Goal: Transaction & Acquisition: Purchase product/service

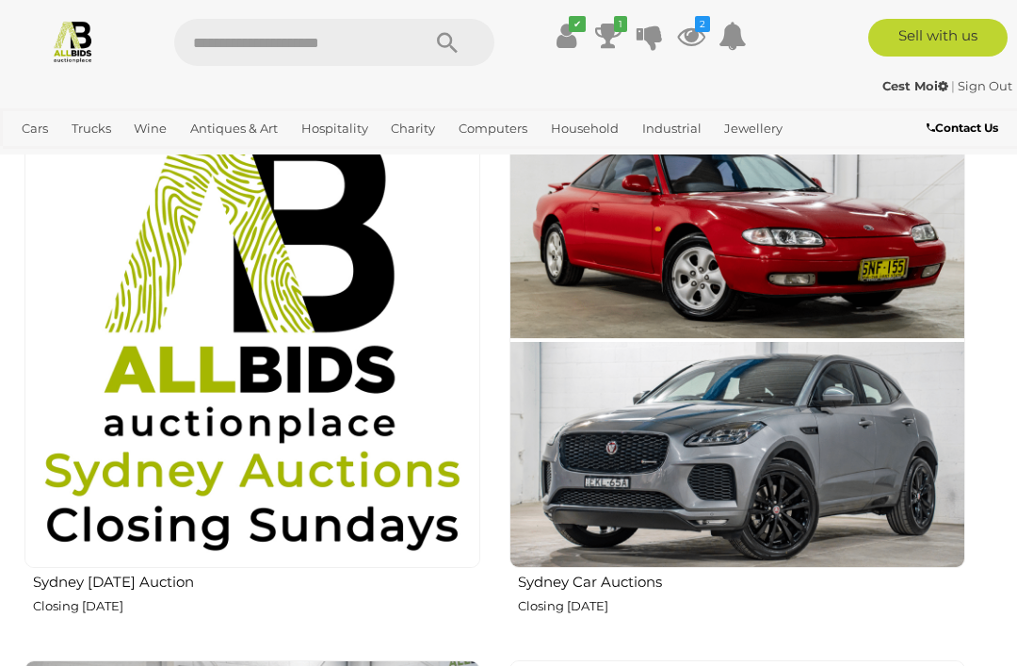
scroll to position [1638, 0]
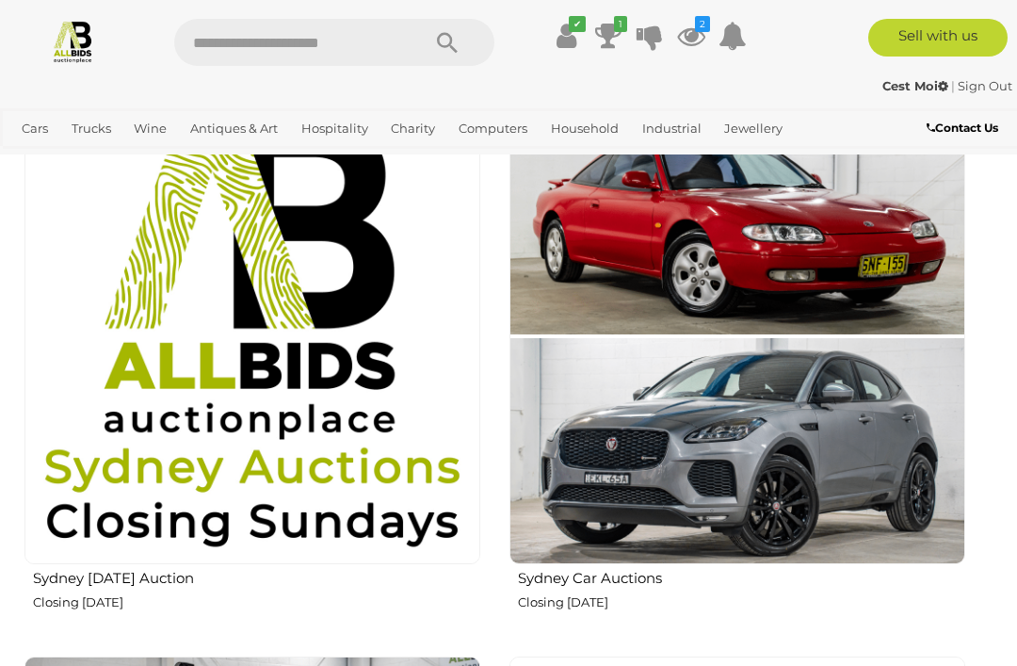
click at [335, 429] on img at bounding box center [252, 336] width 456 height 456
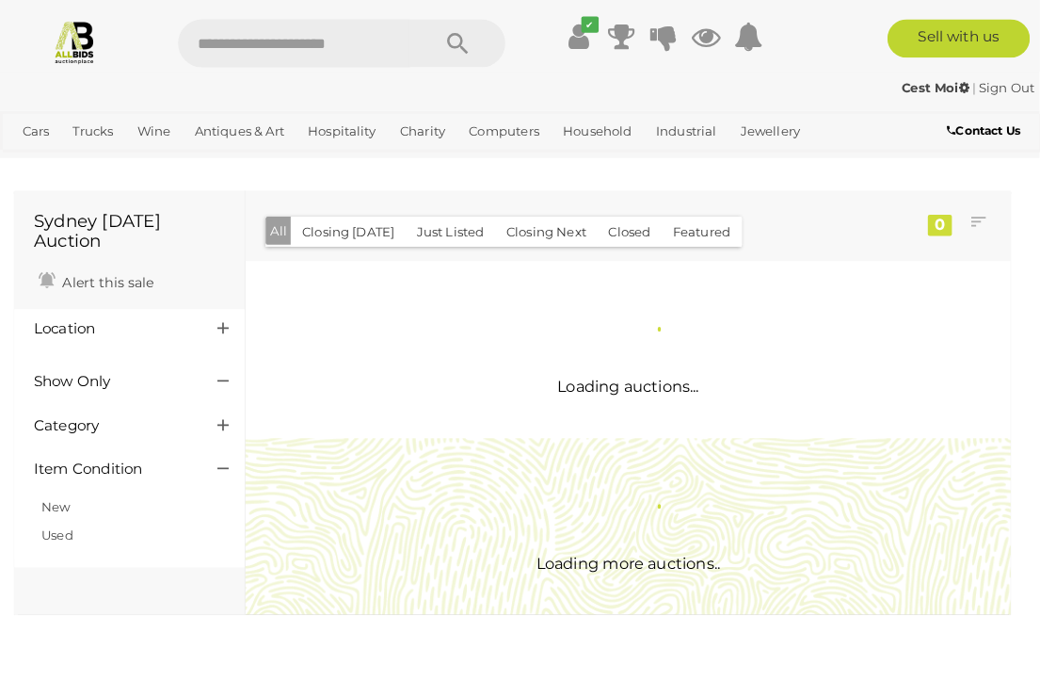
scroll to position [3, 0]
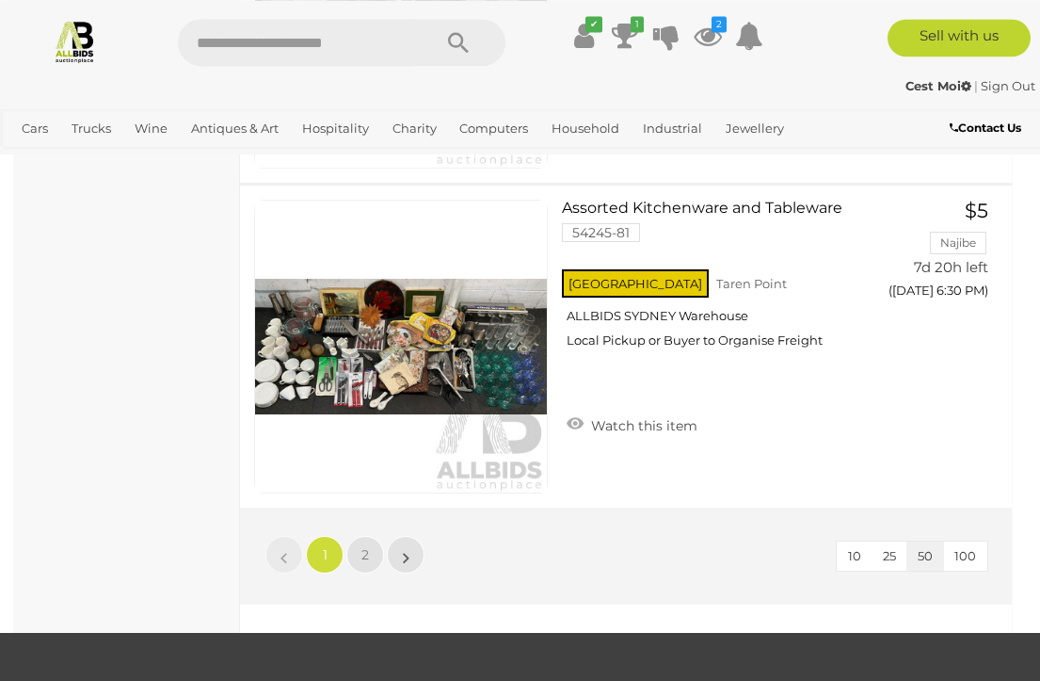
scroll to position [16079, 0]
click at [368, 546] on span "2" at bounding box center [366, 554] width 8 height 17
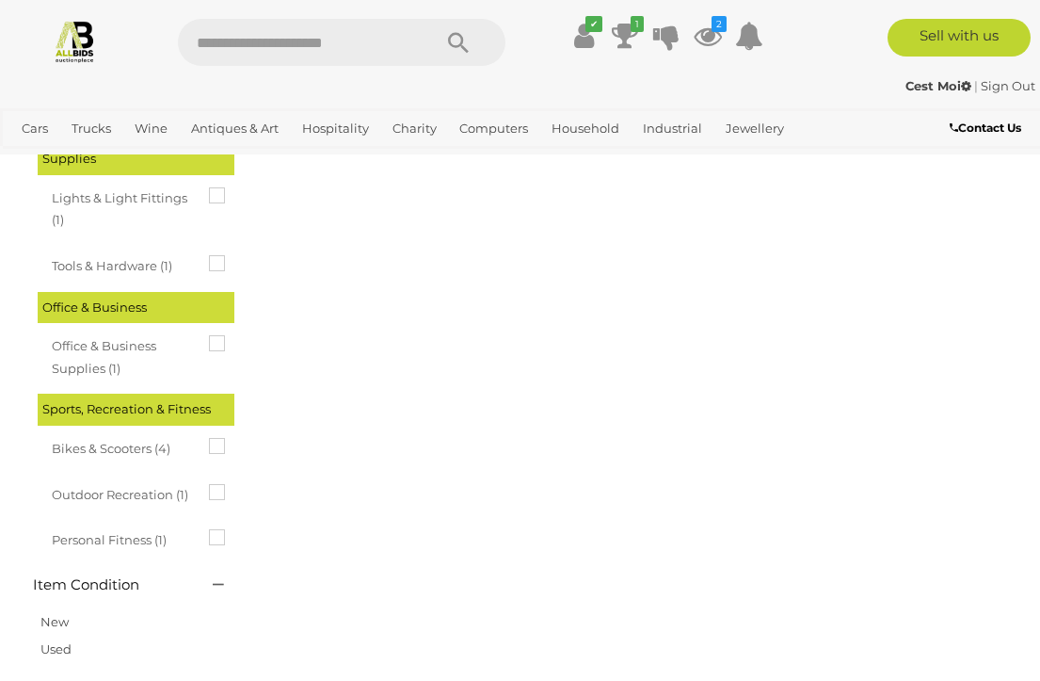
scroll to position [98, 0]
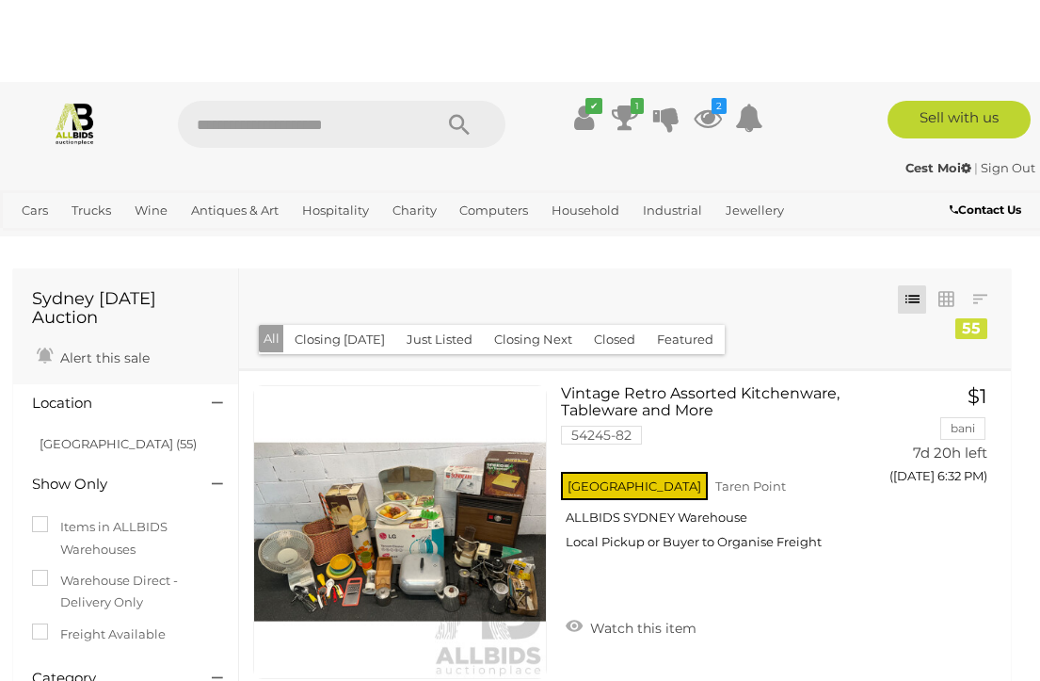
scroll to position [0, 1]
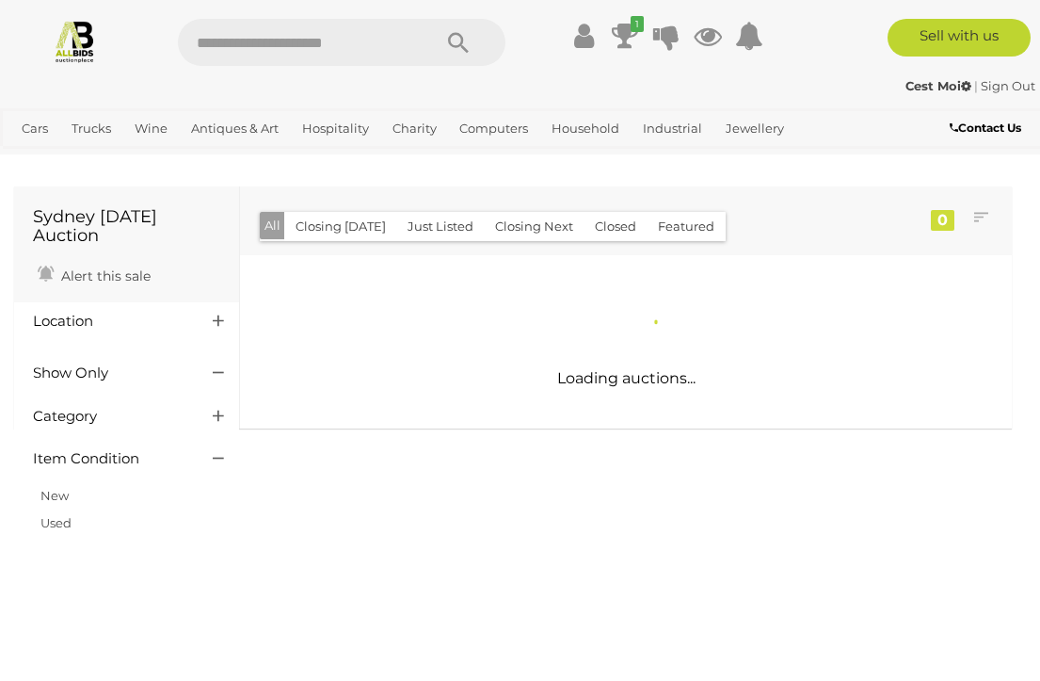
scroll to position [0, 1]
click at [78, 47] on img at bounding box center [75, 41] width 44 height 44
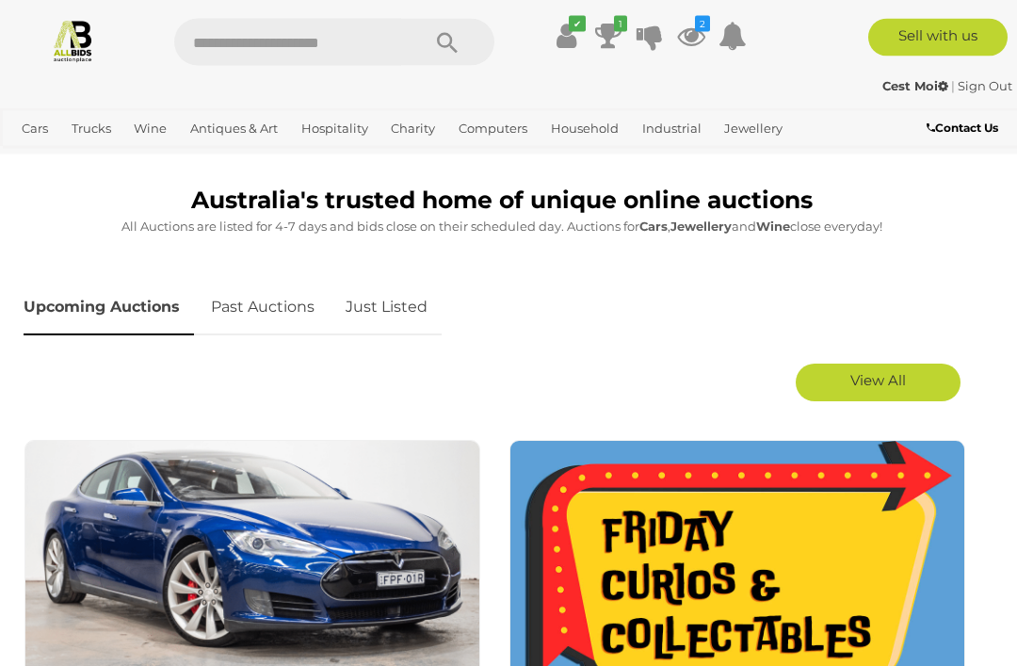
scroll to position [759, 0]
click at [925, 387] on link "View All" at bounding box center [878, 382] width 165 height 38
click at [898, 380] on link "Hide" at bounding box center [878, 382] width 165 height 38
click at [896, 375] on span "View All" at bounding box center [878, 380] width 56 height 18
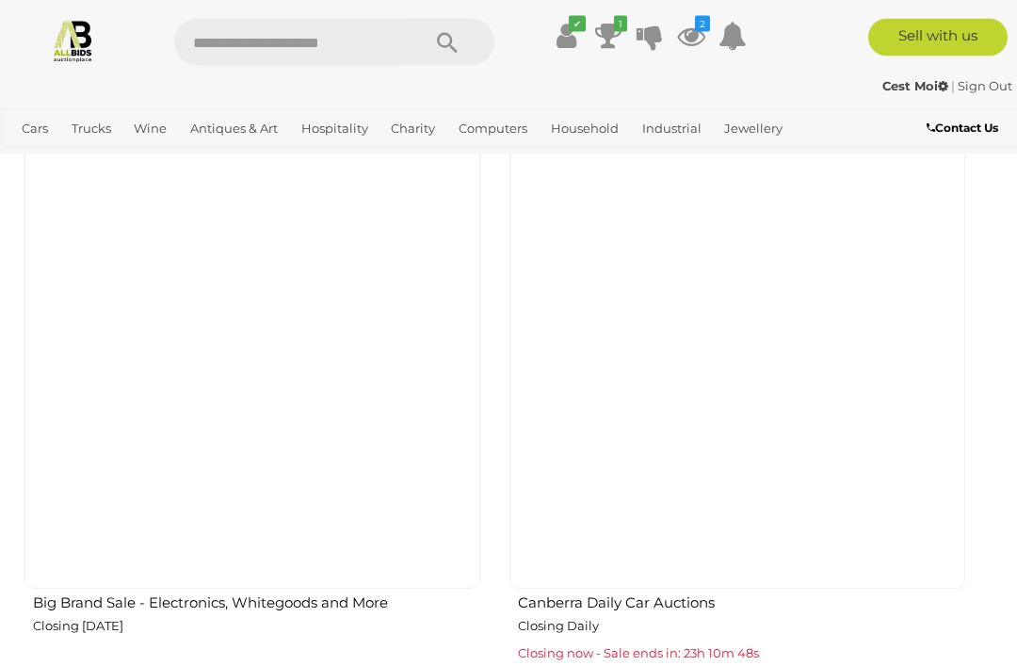
scroll to position [2710, 0]
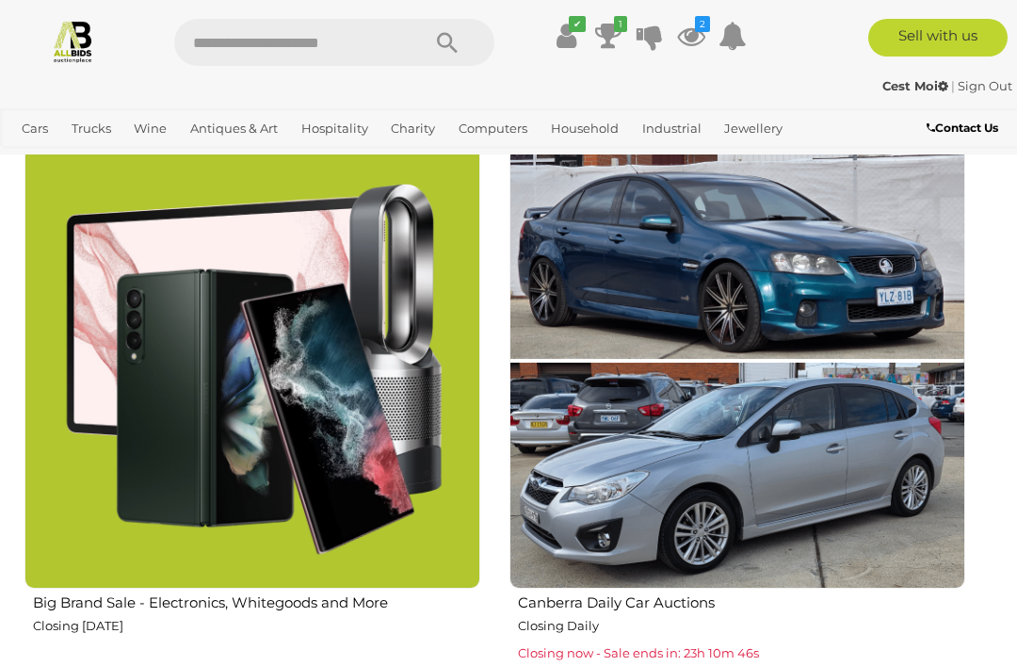
click at [715, 615] on p "Closing Daily" at bounding box center [741, 626] width 447 height 22
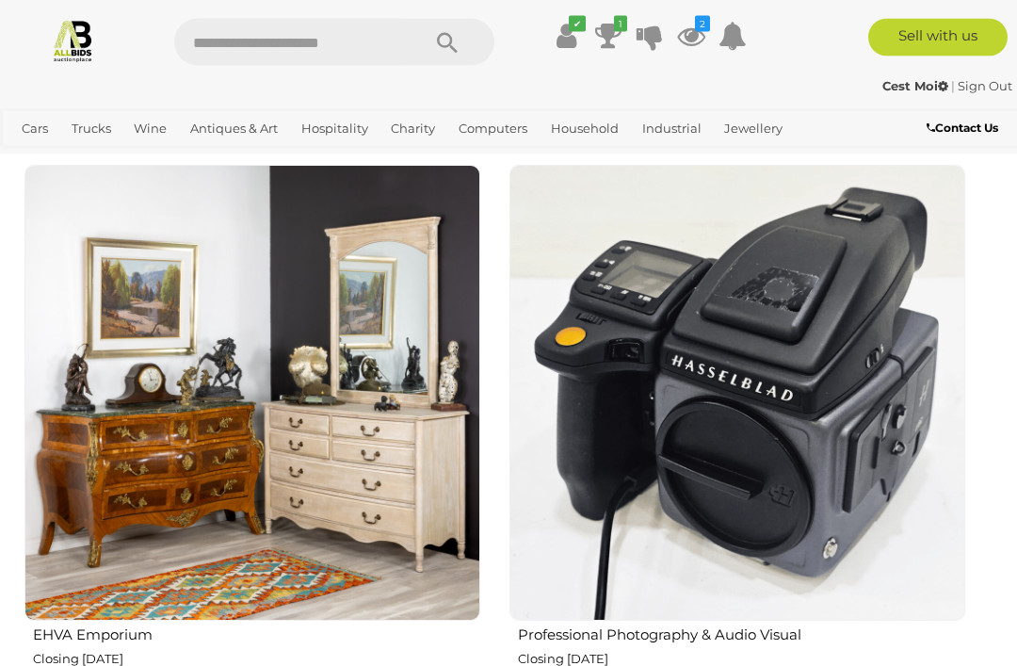
scroll to position [5416, 0]
click at [383, 443] on img at bounding box center [252, 393] width 456 height 456
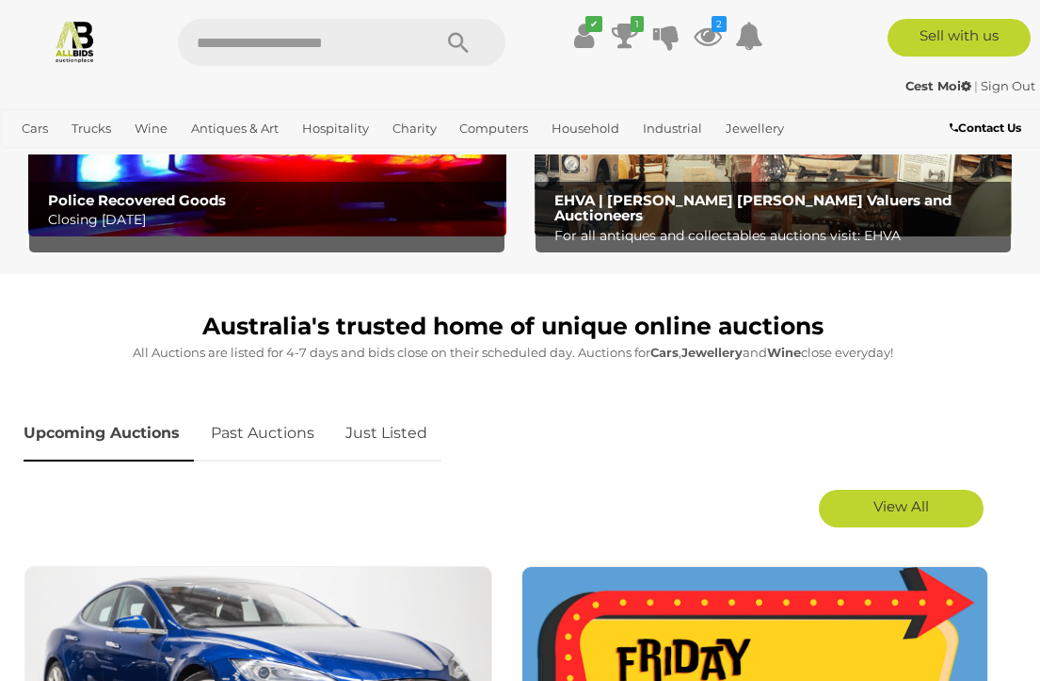
scroll to position [648, 0]
click at [944, 510] on link "View All" at bounding box center [901, 509] width 165 height 38
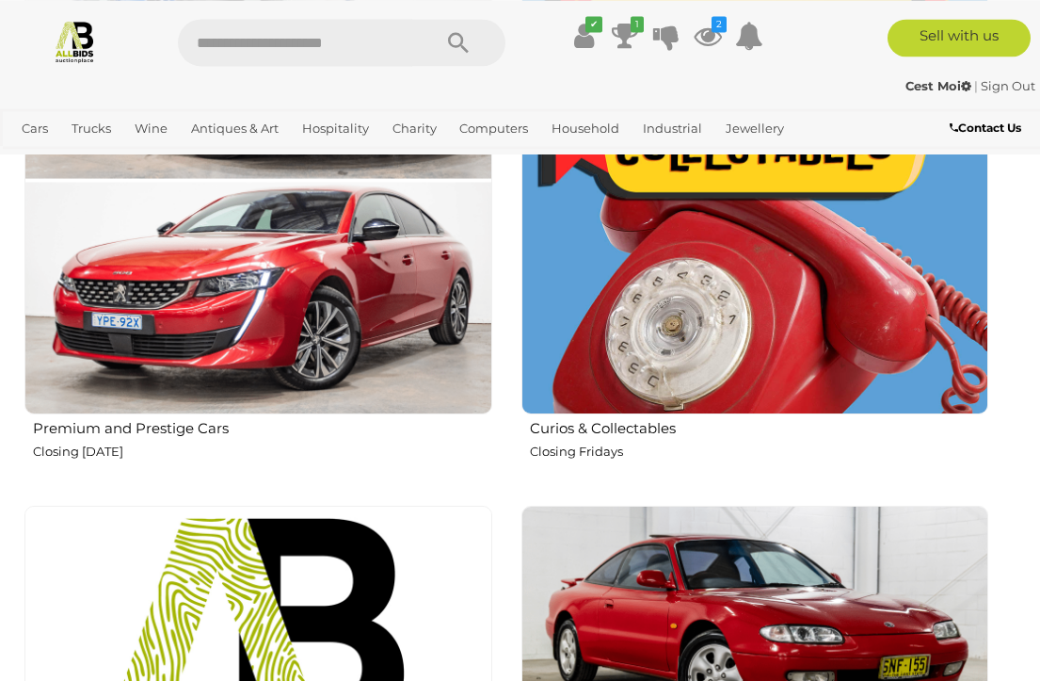
scroll to position [1267, 0]
click at [843, 338] on img at bounding box center [756, 180] width 468 height 468
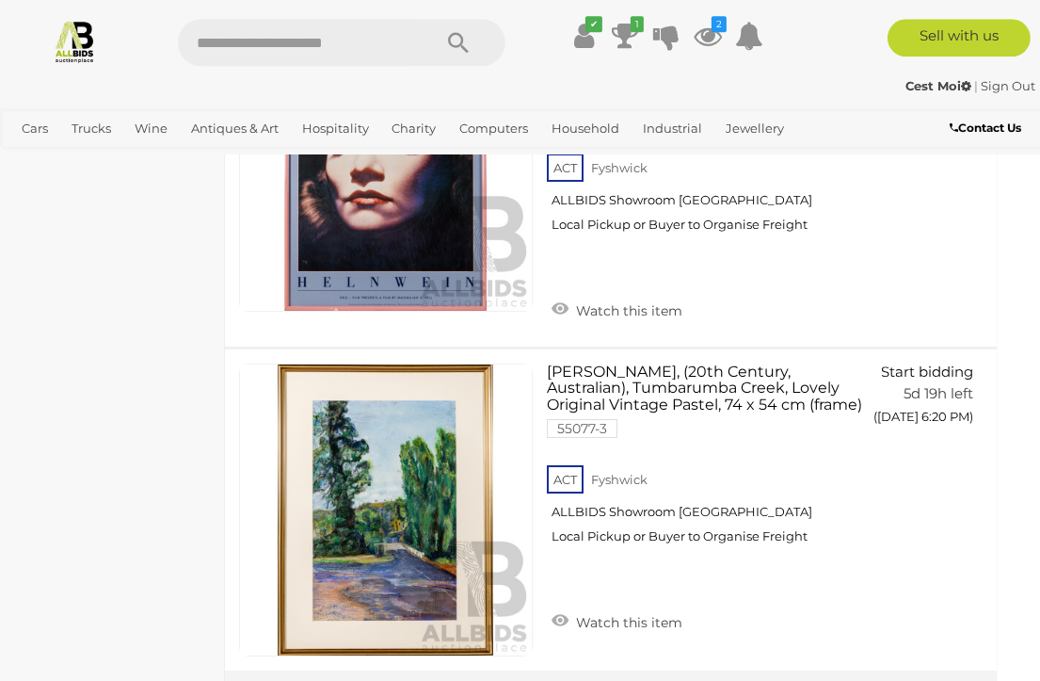
scroll to position [16138, 16]
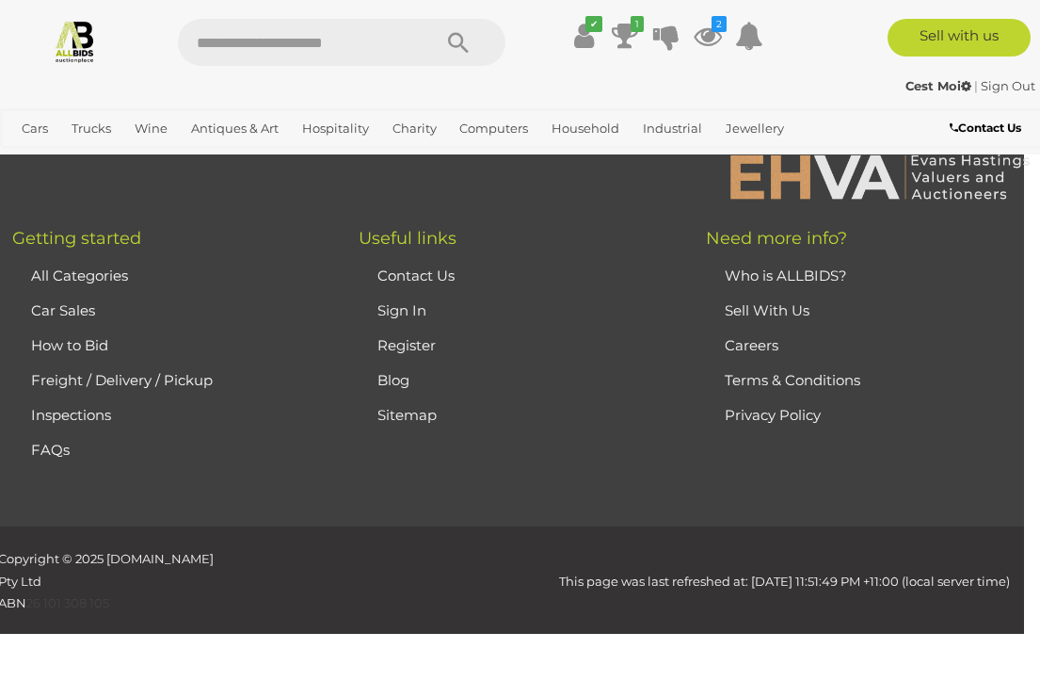
scroll to position [98, 0]
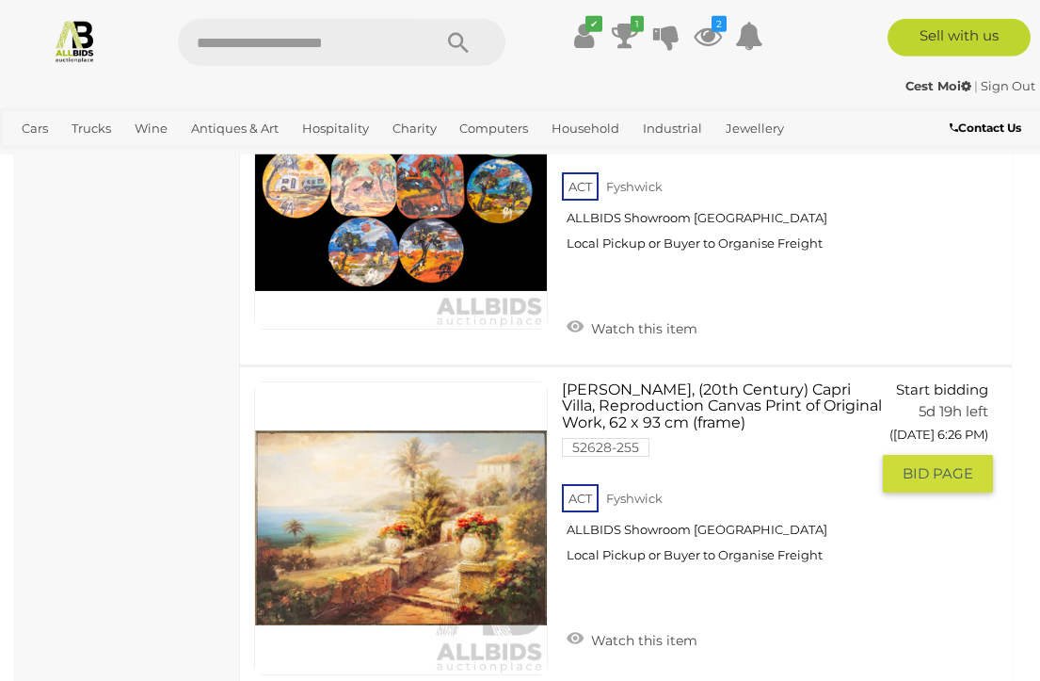
scroll to position [1573, 0]
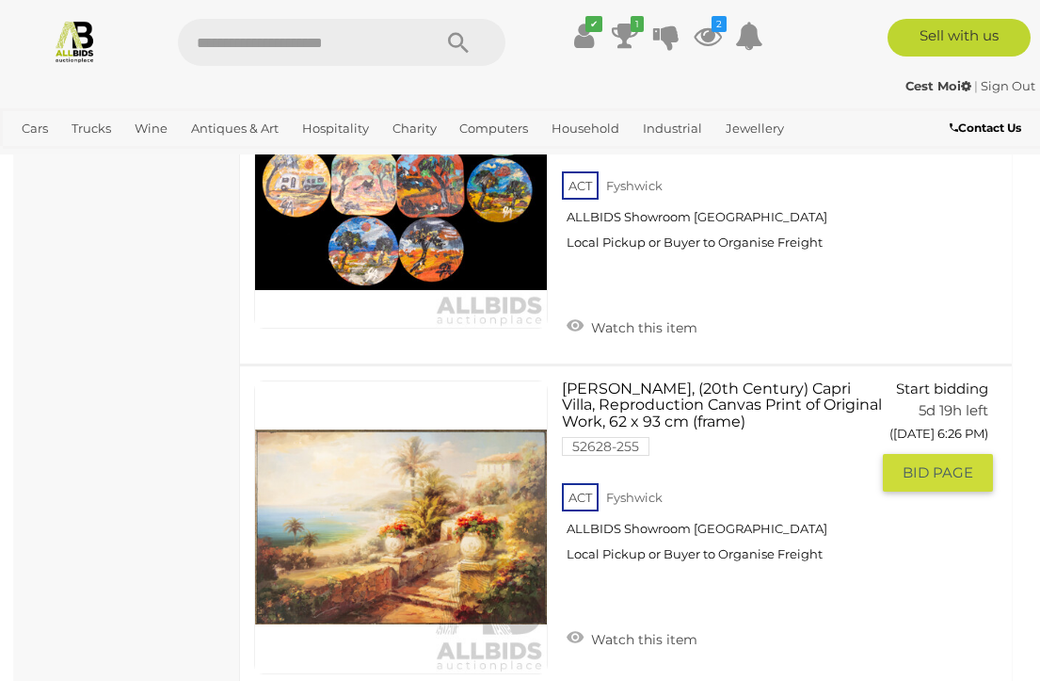
click at [949, 584] on div "[PERSON_NAME], (20th Century) Capri Villa, Reproduction Canvas Print of Origina…" at bounding box center [626, 527] width 800 height 322
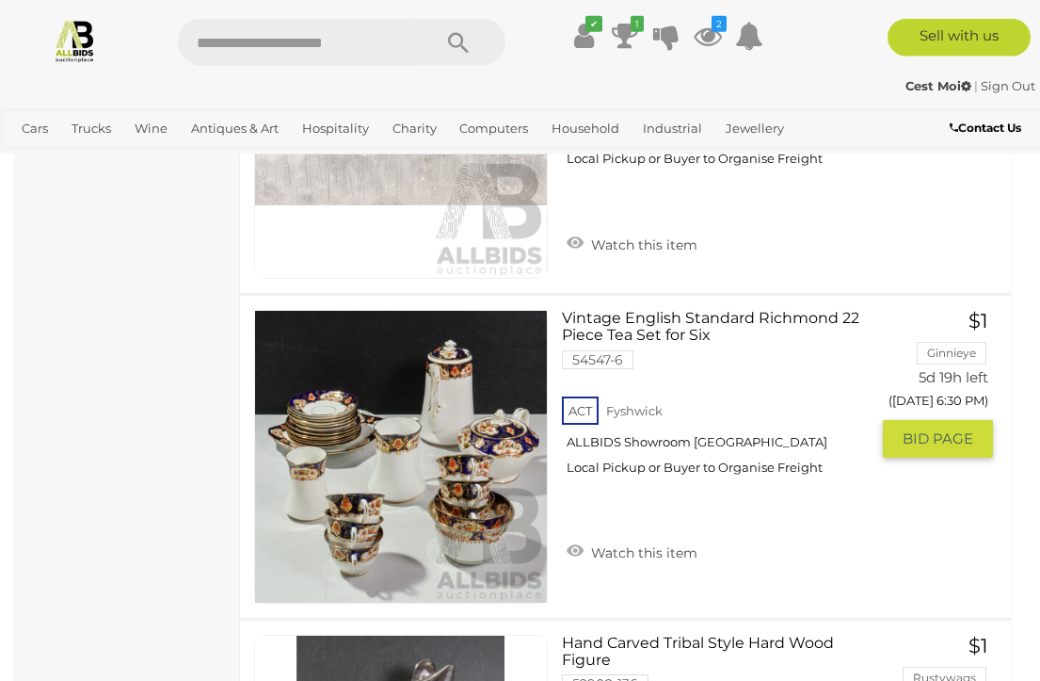
scroll to position [2983, 0]
click at [918, 541] on div "Vintage English Standard Richmond 22 Piece Tea Set for Six 54547-6 ACT Fyshwick…" at bounding box center [626, 456] width 800 height 322
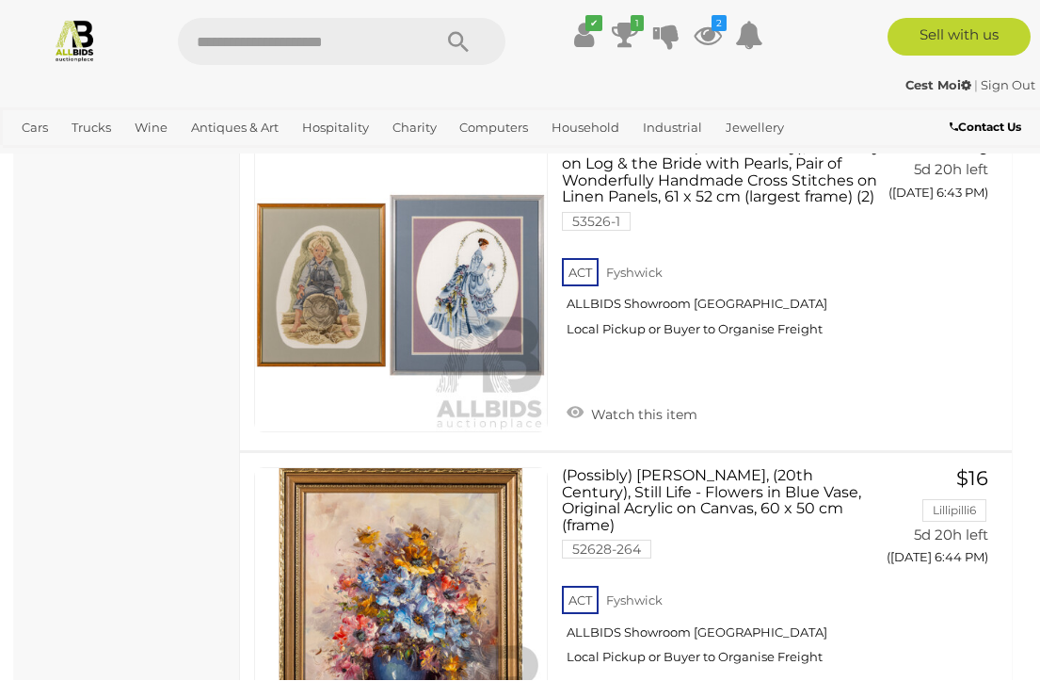
scroll to position [7386, 0]
